Goal: Information Seeking & Learning: Learn about a topic

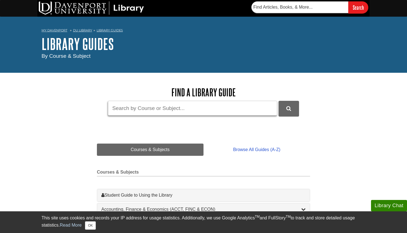
click at [210, 109] on input "Guide Search Terms" at bounding box center [192, 108] width 169 height 15
type input "apa citations"
click at [289, 108] on button "DU Library Guides Search" at bounding box center [289, 108] width 21 height 15
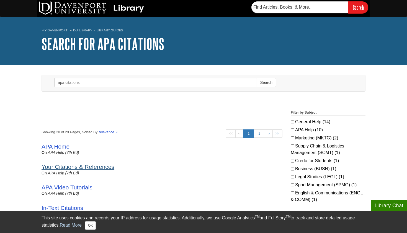
click at [88, 167] on link "Your Citations & References" at bounding box center [78, 166] width 73 height 6
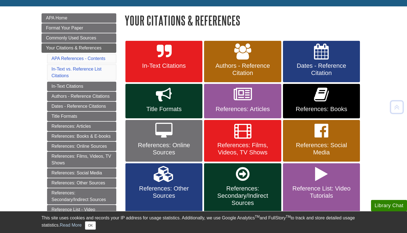
scroll to position [71, 0]
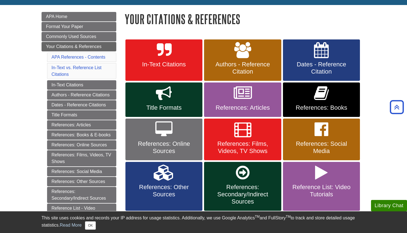
click at [168, 129] on icon at bounding box center [163, 129] width 17 height 16
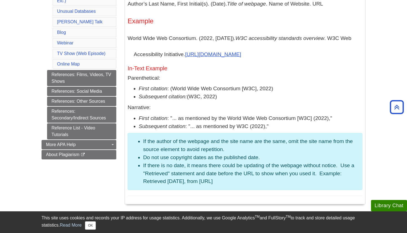
scroll to position [348, 0]
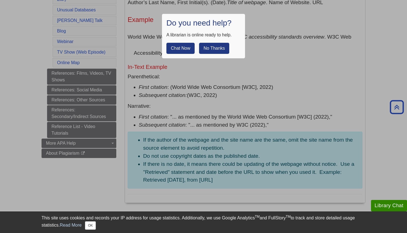
click at [209, 47] on button "No Thanks" at bounding box center [214, 48] width 30 height 11
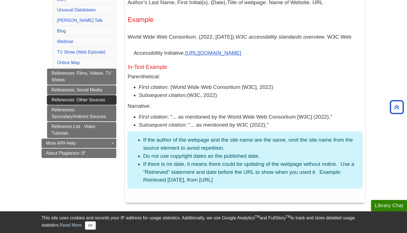
scroll to position [349, 0]
